Goal: Use online tool/utility: Utilize a website feature to perform a specific function

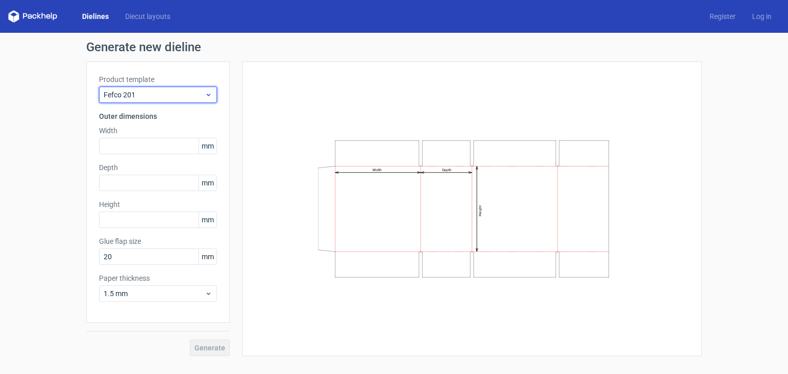
click at [158, 97] on span "Fefco 201" at bounding box center [154, 95] width 101 height 10
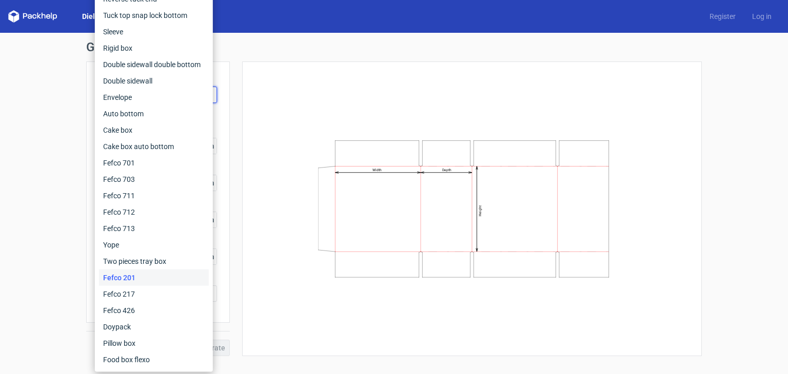
click at [69, 250] on div "Generate new dieline Product template Fefco 201 Outer dimensions Width mm Depth…" at bounding box center [394, 199] width 788 height 332
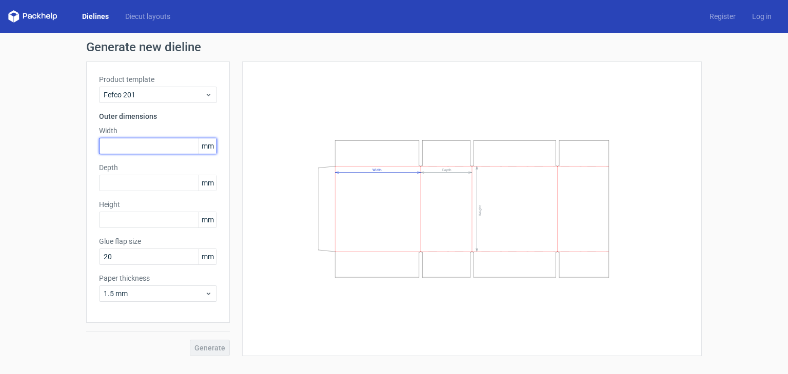
click at [133, 140] on input "text" at bounding box center [158, 146] width 118 height 16
type input "270"
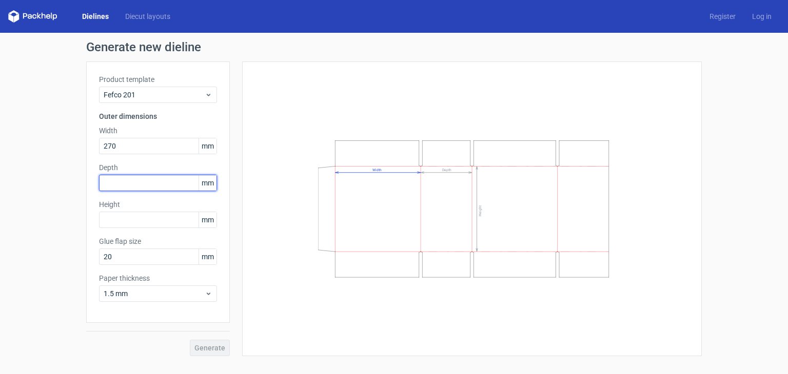
drag, startPoint x: 103, startPoint y: 178, endPoint x: 113, endPoint y: 185, distance: 12.5
click at [103, 178] on input "text" at bounding box center [158, 183] width 118 height 16
drag, startPoint x: 125, startPoint y: 185, endPoint x: 64, endPoint y: 185, distance: 60.5
click at [61, 186] on div "Generate new dieline Product template Fefco 201 Outer dimensions Width 270 mm D…" at bounding box center [394, 199] width 788 height 332
drag, startPoint x: 92, startPoint y: 185, endPoint x: 139, endPoint y: 189, distance: 47.9
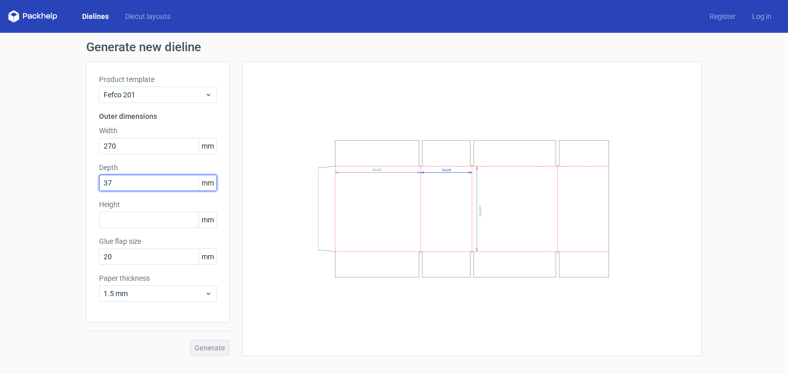
click at [71, 181] on div "Generate new dieline Product template Fefco 201 Outer dimensions Width 270 mm D…" at bounding box center [394, 199] width 788 height 332
type input "270"
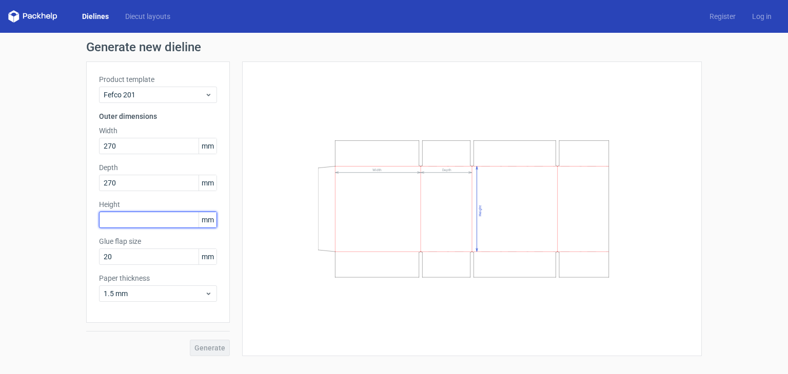
click at [128, 224] on input "text" at bounding box center [158, 220] width 118 height 16
click at [61, 216] on div "Generate new dieline Product template Fefco 201 Outer dimensions Width 270 mm D…" at bounding box center [394, 199] width 788 height 332
type input "350"
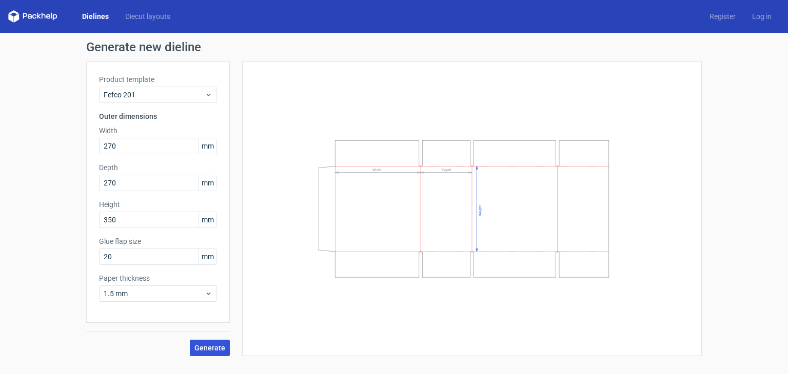
click at [203, 348] on span "Generate" at bounding box center [209, 348] width 31 height 7
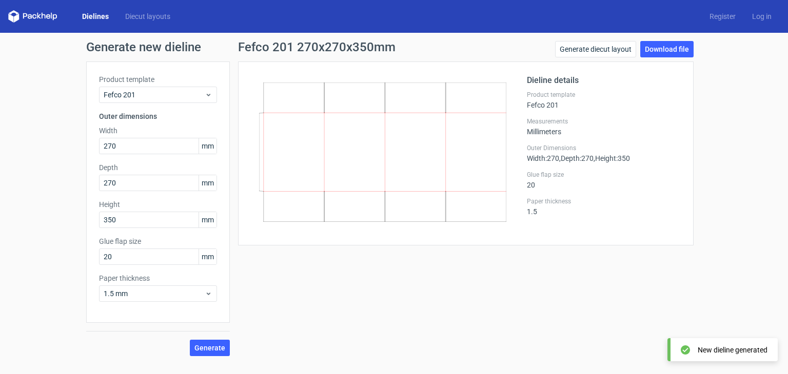
drag, startPoint x: 260, startPoint y: 143, endPoint x: 274, endPoint y: 146, distance: 14.8
click at [285, 145] on icon at bounding box center [382, 152] width 247 height 139
click at [170, 87] on div "Fefco 201" at bounding box center [158, 95] width 118 height 16
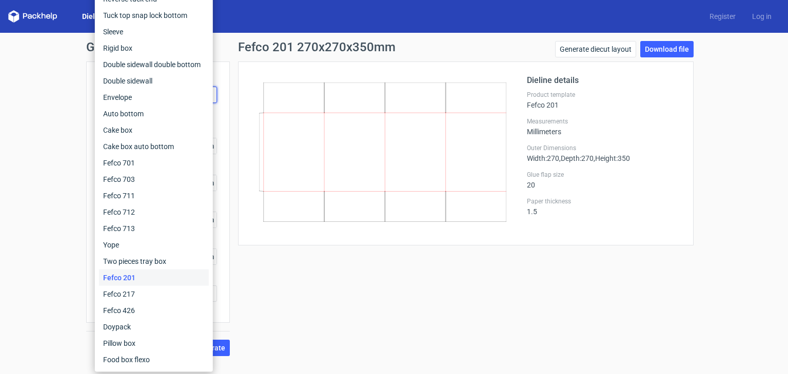
click at [50, 253] on div "Generate new dieline Product template Fefco 201 Outer dimensions Width 270 mm D…" at bounding box center [394, 199] width 788 height 332
